Goal: Find specific page/section: Find specific page/section

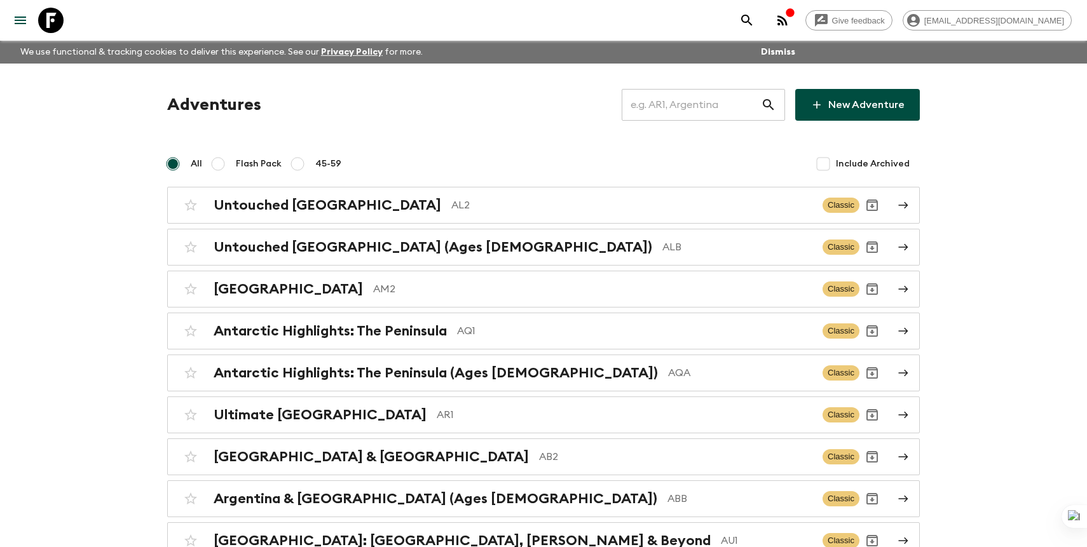
click at [732, 116] on input "text" at bounding box center [691, 105] width 139 height 36
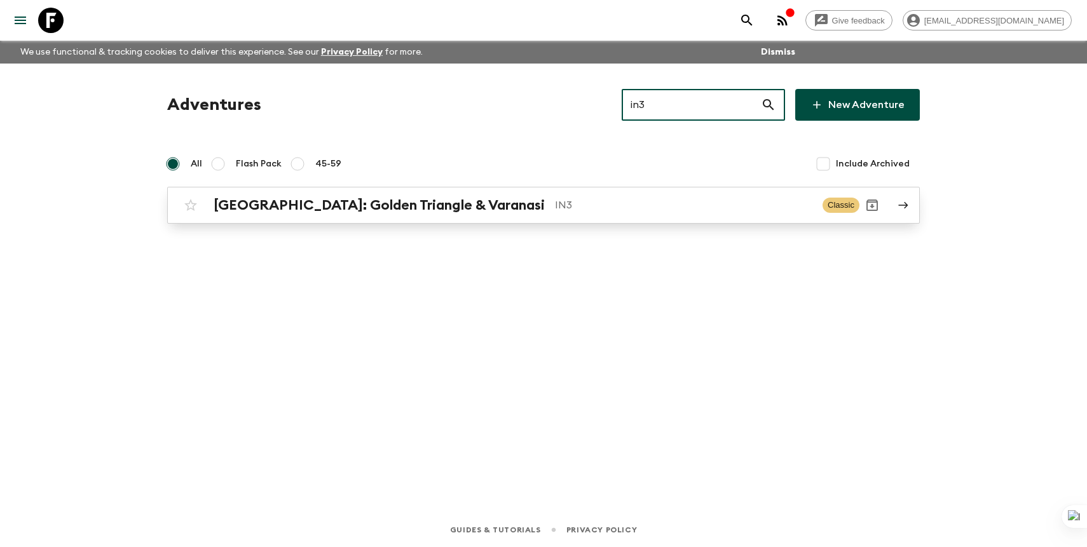
type input "in3"
click at [602, 212] on p "IN3" at bounding box center [683, 205] width 257 height 15
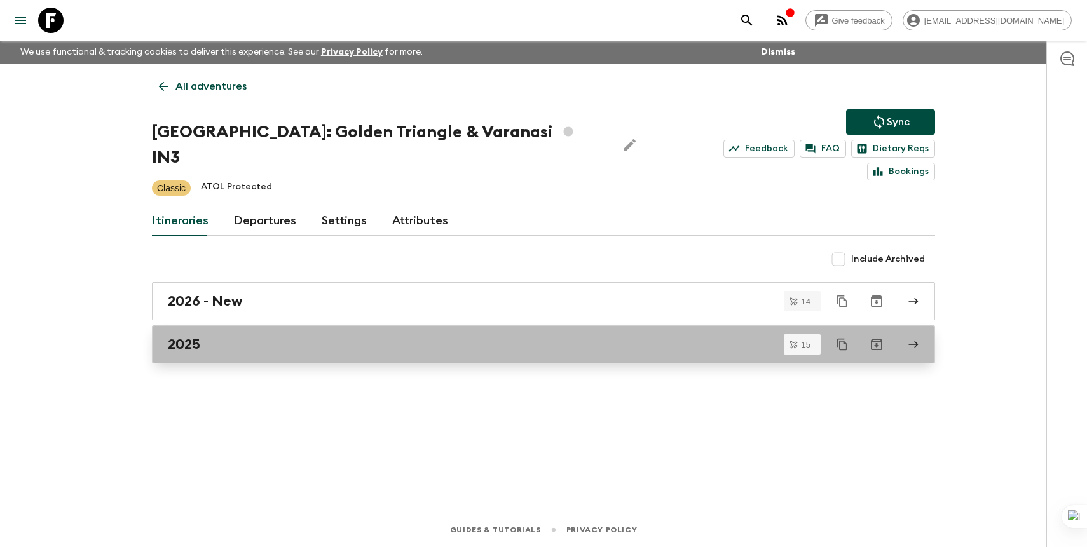
click at [399, 336] on div "2025" at bounding box center [531, 344] width 727 height 17
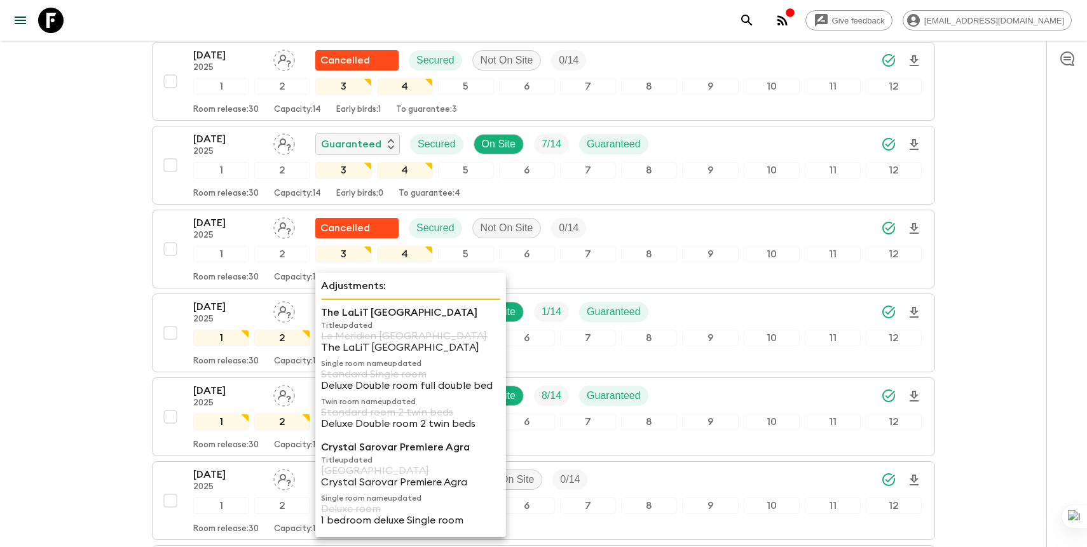
scroll to position [629, 0]
